Goal: Information Seeking & Learning: Find contact information

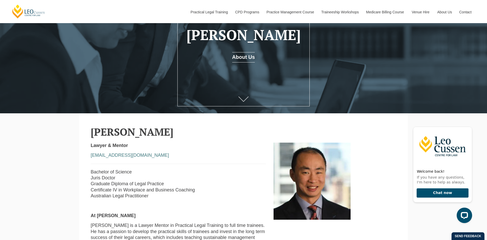
click at [242, 98] on icon at bounding box center [243, 99] width 10 height 5
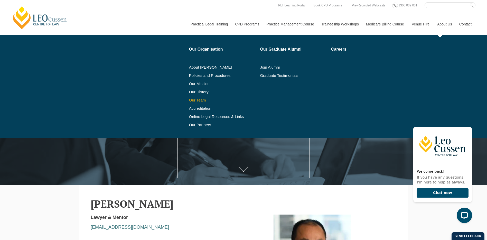
click at [194, 100] on link "Our Team" at bounding box center [223, 100] width 68 height 4
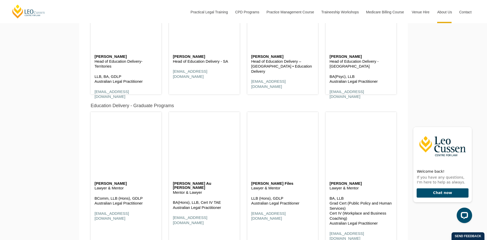
scroll to position [606, 0]
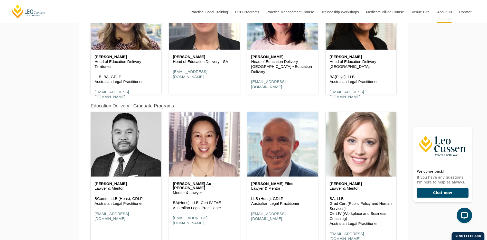
click at [120, 127] on header at bounding box center [126, 144] width 71 height 64
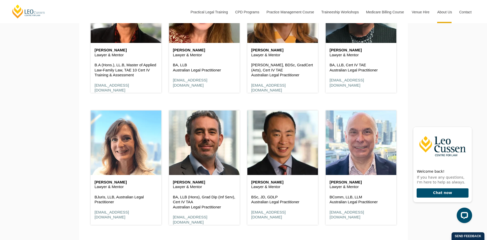
scroll to position [1034, 0]
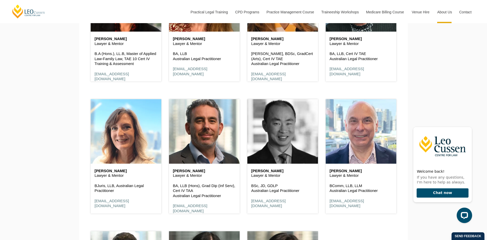
click at [284, 155] on header at bounding box center [282, 131] width 71 height 64
